Goal: Transaction & Acquisition: Download file/media

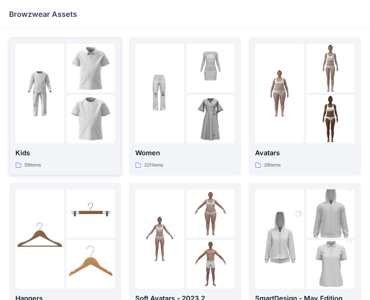
click at [99, 108] on img at bounding box center [90, 119] width 49 height 49
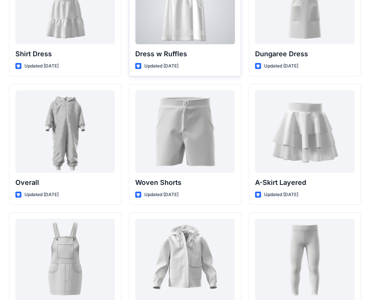
scroll to position [2032, 0]
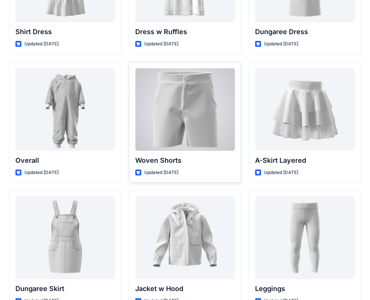
click at [208, 138] on div at bounding box center [184, 109] width 99 height 83
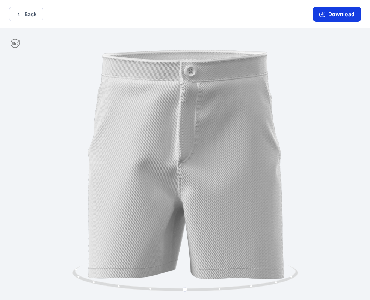
click at [336, 14] on button "Download" at bounding box center [337, 14] width 48 height 15
click at [337, 17] on button "Download" at bounding box center [337, 14] width 48 height 15
click at [323, 13] on icon "button" at bounding box center [321, 14] width 3 height 4
click at [332, 19] on button "Download" at bounding box center [337, 14] width 48 height 15
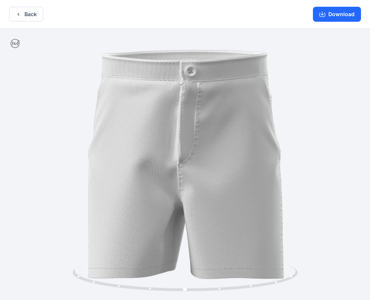
click at [330, 3] on div "Download" at bounding box center [337, 14] width 66 height 28
click at [337, 23] on div "Download" at bounding box center [337, 14] width 66 height 28
click at [338, 22] on div "Download" at bounding box center [337, 14] width 66 height 28
click at [339, 17] on button "Download" at bounding box center [337, 14] width 48 height 15
click at [29, 18] on button "Back" at bounding box center [26, 14] width 34 height 15
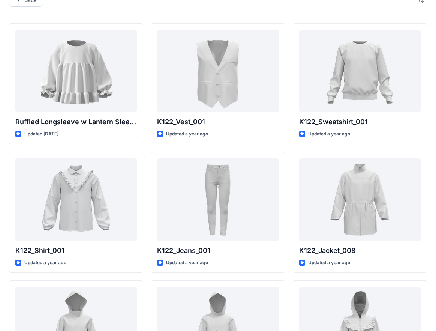
scroll to position [249, 0]
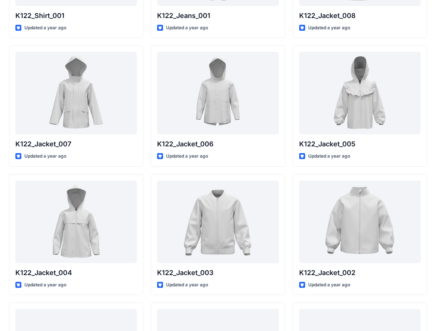
click at [375, 171] on div "K122_Sweatshirt_001 Updated a year ago K122_Jacket_008 Updated a year ago K122_…" at bounding box center [360, 298] width 134 height 1021
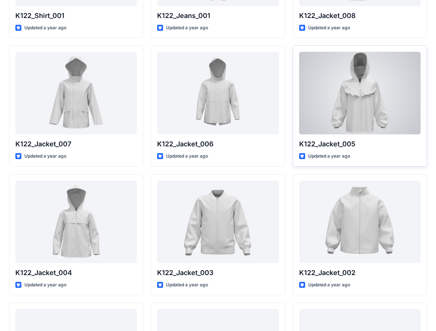
click at [375, 110] on div at bounding box center [360, 93] width 122 height 83
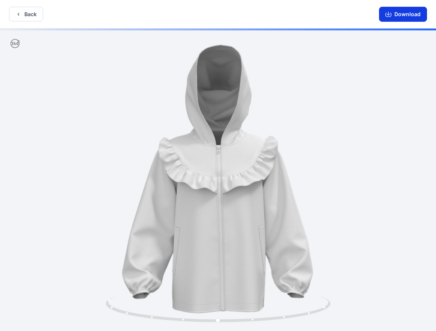
click at [375, 17] on button "Download" at bounding box center [403, 14] width 48 height 15
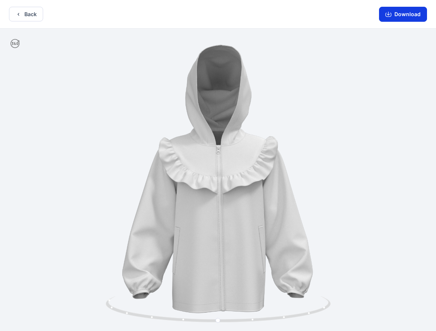
click at [375, 14] on icon "button" at bounding box center [388, 14] width 3 height 4
